Goal: Navigation & Orientation: Find specific page/section

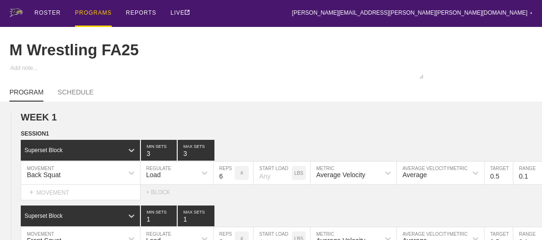
scroll to position [1418, 0]
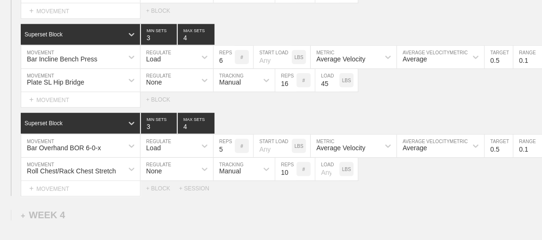
drag, startPoint x: 0, startPoint y: 0, endPoint x: 187, endPoint y: 100, distance: 211.6
click at [187, 100] on div "Select... MOVEMENT + MOVEMENT + BLOCK" at bounding box center [271, 99] width 542 height 15
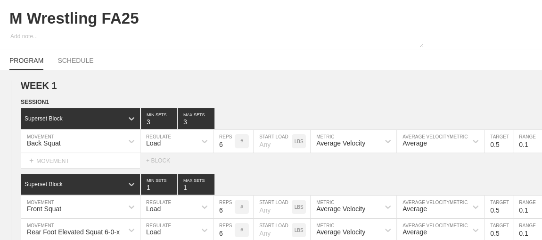
scroll to position [0, 0]
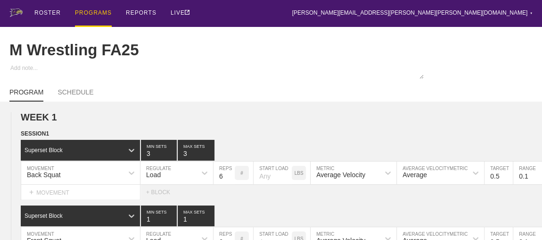
click at [93, 14] on div "PROGRAMS" at bounding box center [93, 13] width 37 height 27
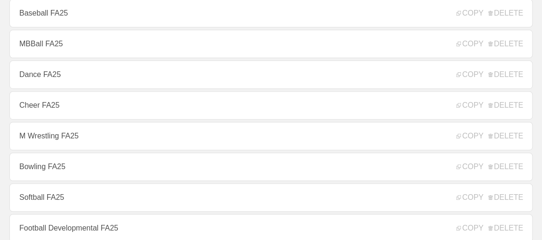
scroll to position [171, 0]
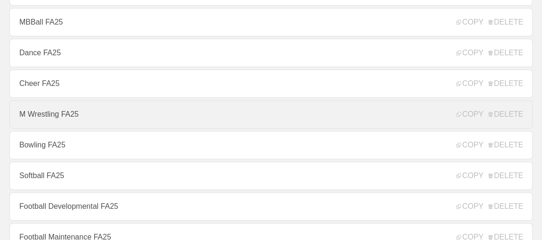
click at [55, 119] on link "M Wrestling FA25" at bounding box center [270, 114] width 523 height 28
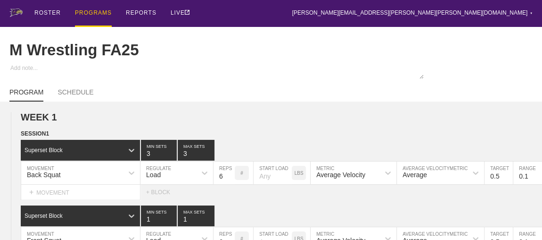
click at [84, 11] on div "PROGRAMS" at bounding box center [93, 13] width 37 height 27
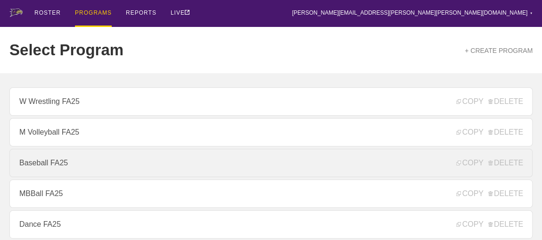
click at [64, 168] on link "Baseball FA25" at bounding box center [270, 163] width 523 height 28
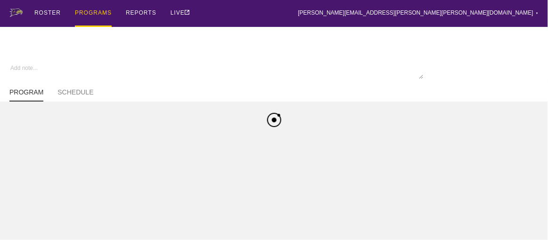
type textarea "x"
type input "Baseball FA25"
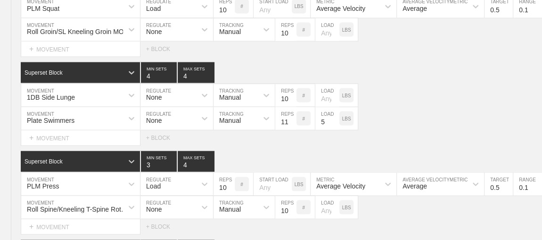
scroll to position [1113, 0]
